Goal: Transaction & Acquisition: Book appointment/travel/reservation

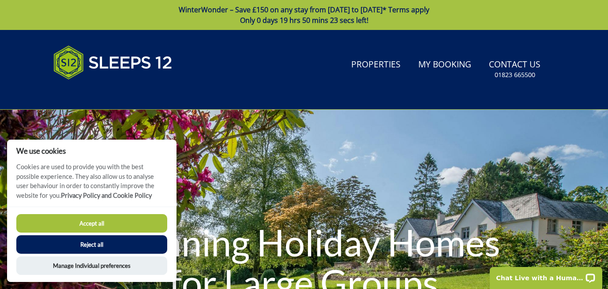
click at [117, 222] on button "Accept all" at bounding box center [91, 223] width 151 height 19
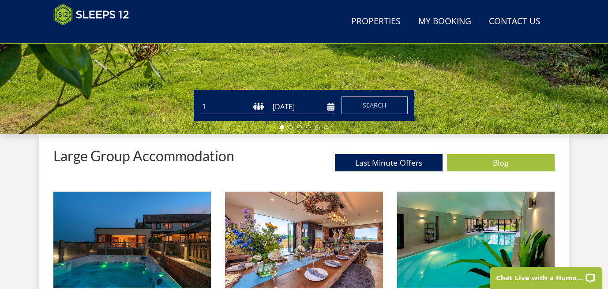
scroll to position [247, 0]
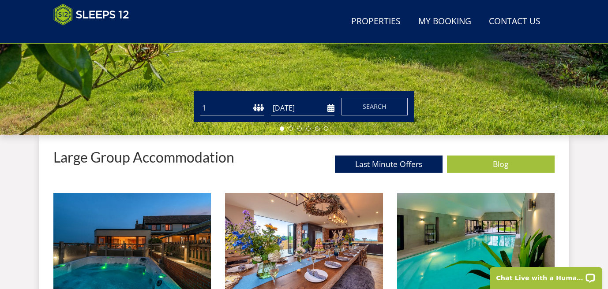
select select "15"
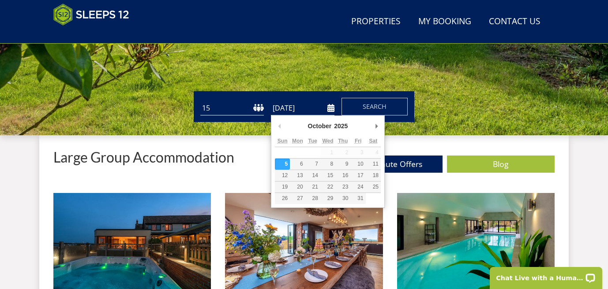
click at [295, 110] on input "[DATE]" at bounding box center [303, 108] width 64 height 15
type input "23/12/2025"
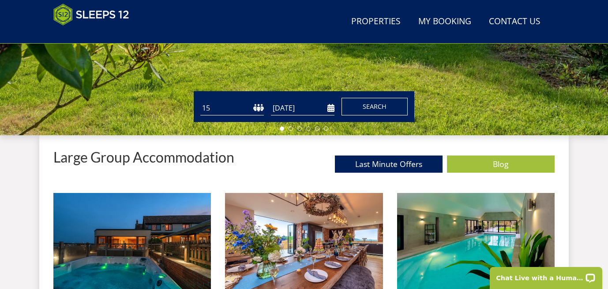
click at [377, 107] on span "Search" at bounding box center [375, 106] width 24 height 8
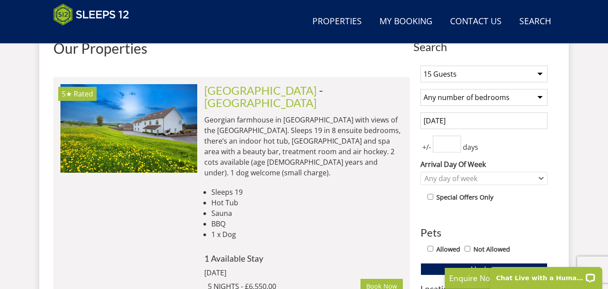
scroll to position [349, 0]
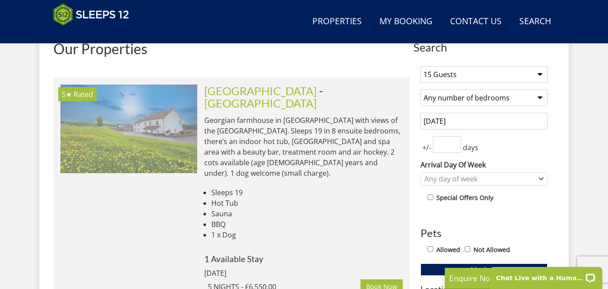
click at [76, 170] on img at bounding box center [128, 129] width 137 height 88
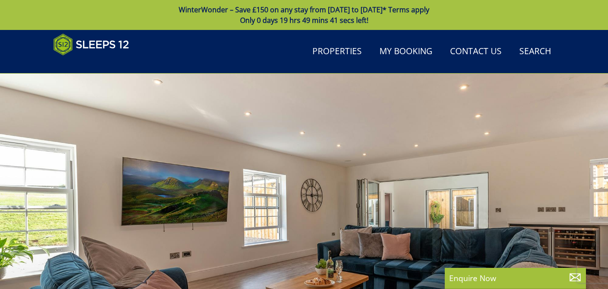
scroll to position [105, 0]
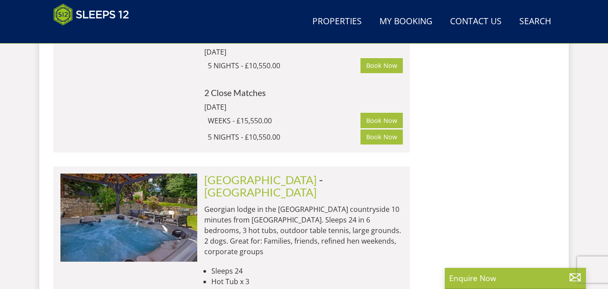
scroll to position [861, 0]
